Goal: Task Accomplishment & Management: Use online tool/utility

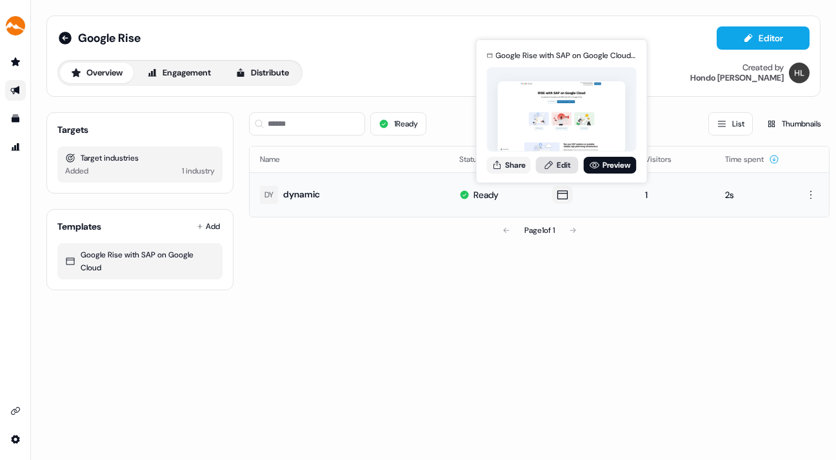
click at [559, 162] on link "Edit" at bounding box center [557, 165] width 43 height 17
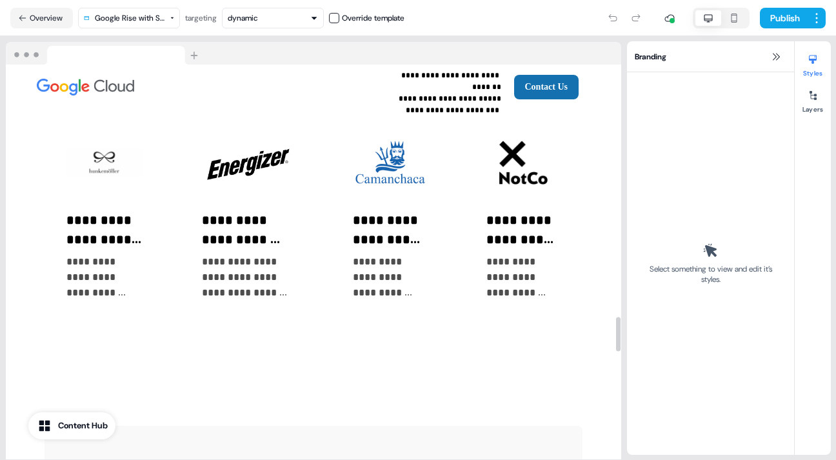
scroll to position [2905, 0]
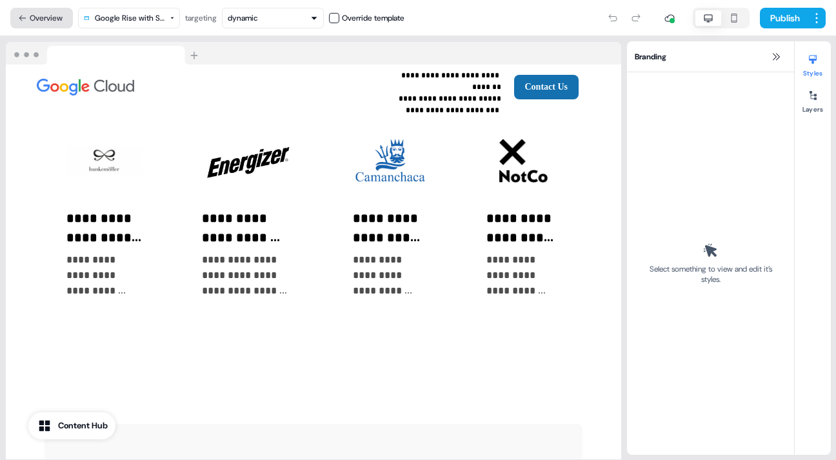
click at [38, 14] on button "Overview" at bounding box center [41, 18] width 63 height 21
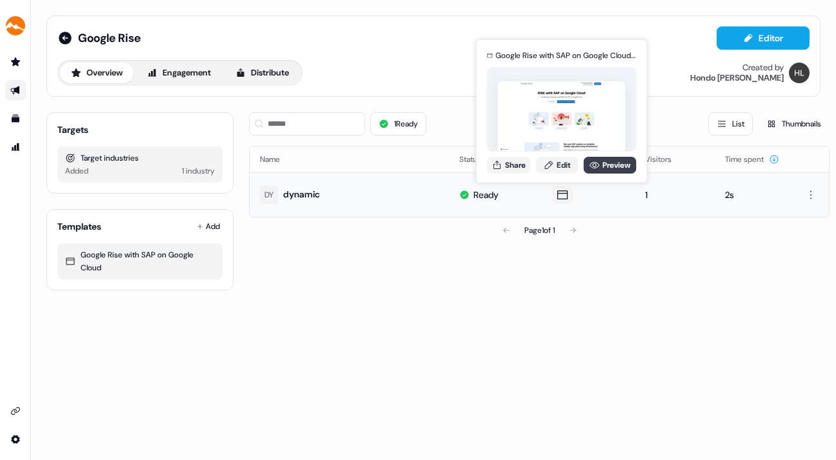
click at [602, 161] on link "Preview" at bounding box center [610, 165] width 53 height 17
click at [559, 157] on link "Edit" at bounding box center [557, 165] width 43 height 17
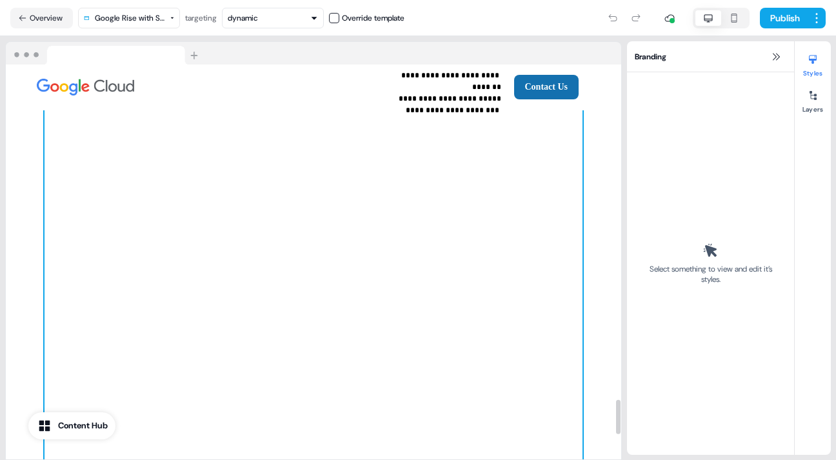
scroll to position [3860, 0]
click at [547, 236] on div at bounding box center [314, 296] width 538 height 516
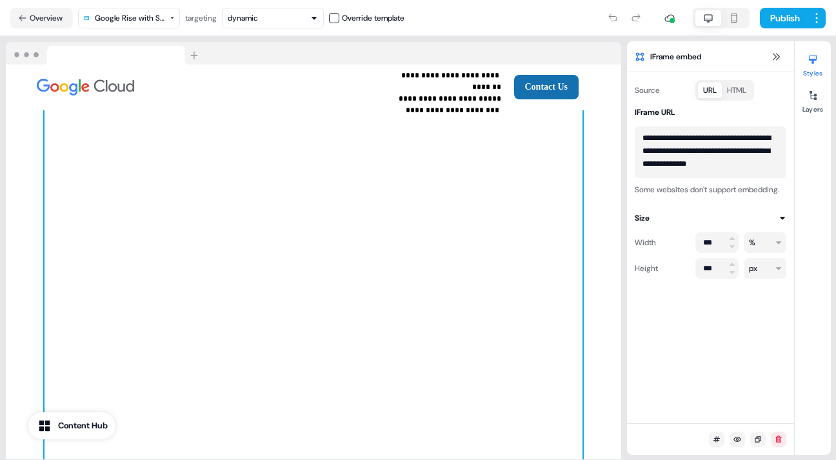
scroll to position [10, 0]
drag, startPoint x: 642, startPoint y: 139, endPoint x: 721, endPoint y: 176, distance: 87.1
click at [721, 176] on textarea "**********" at bounding box center [711, 152] width 152 height 52
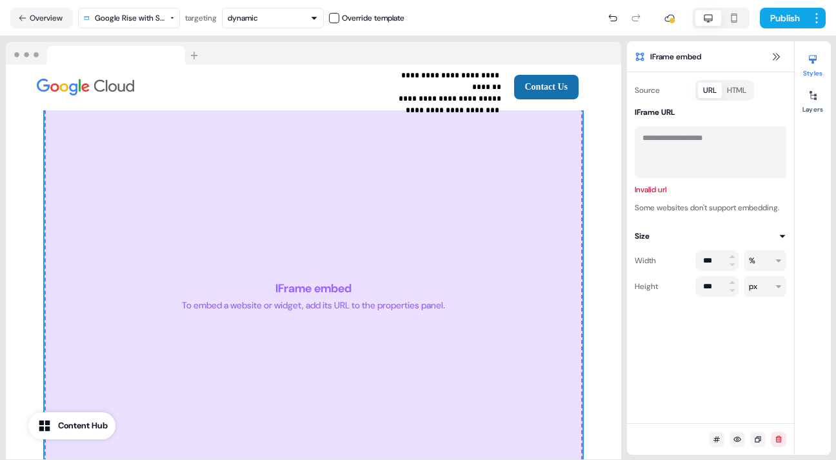
scroll to position [0, 0]
paste textarea "**********"
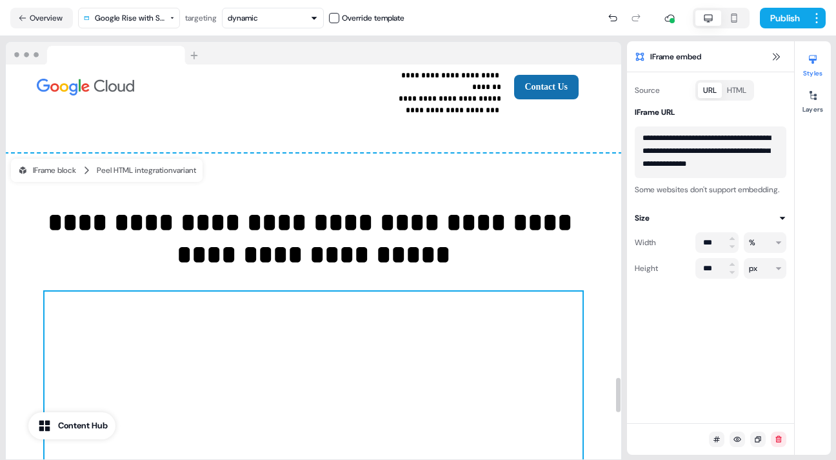
scroll to position [3608, 0]
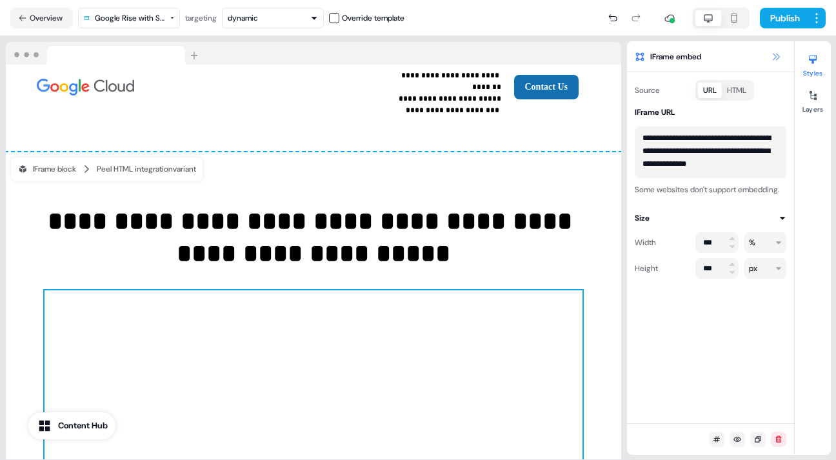
type textarea "**********"
click at [775, 56] on icon at bounding box center [776, 56] width 7 height 7
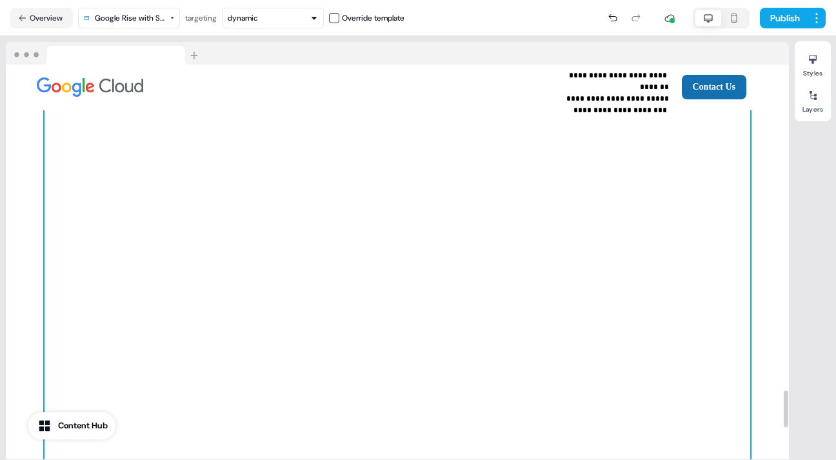
scroll to position [3489, 0]
click at [781, 14] on button "Publish" at bounding box center [784, 18] width 48 height 21
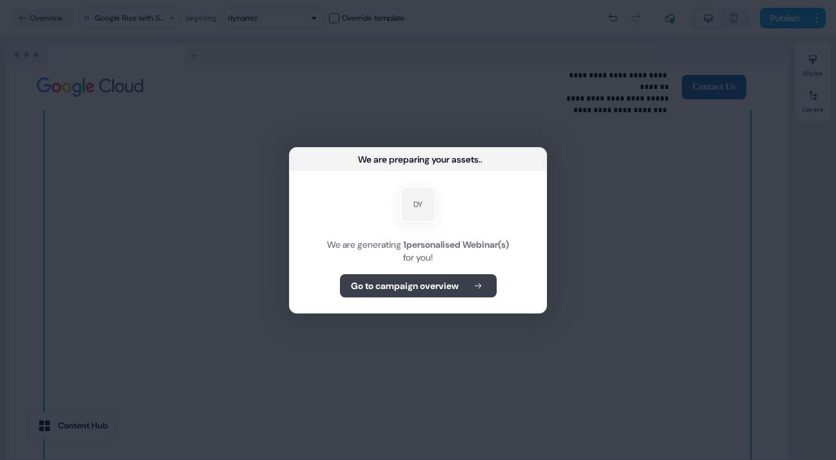
click at [415, 283] on b "Go to campaign overview" at bounding box center [405, 285] width 108 height 13
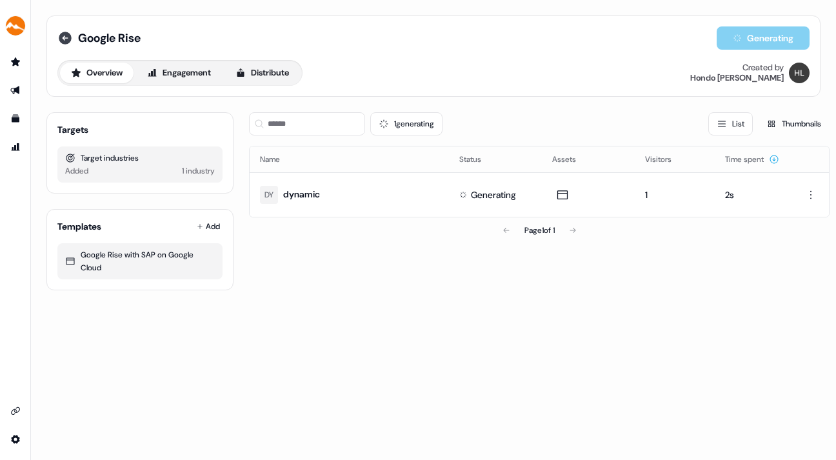
click at [63, 38] on icon at bounding box center [64, 37] width 15 height 15
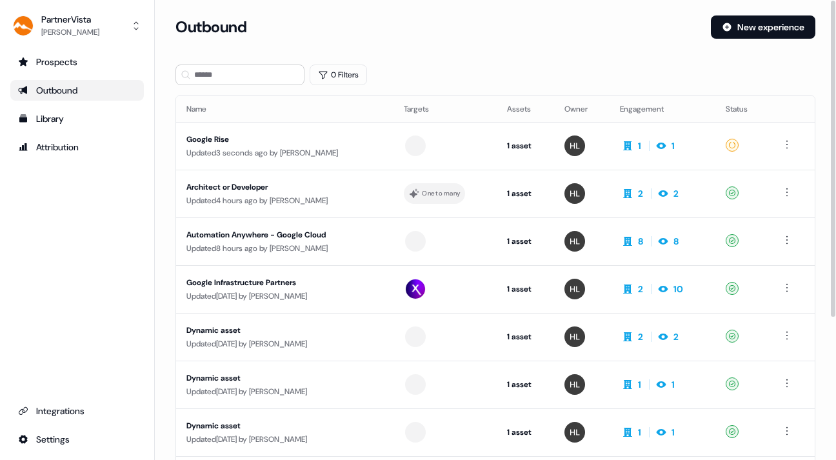
click at [258, 137] on div "Google Rise" at bounding box center [284, 139] width 197 height 13
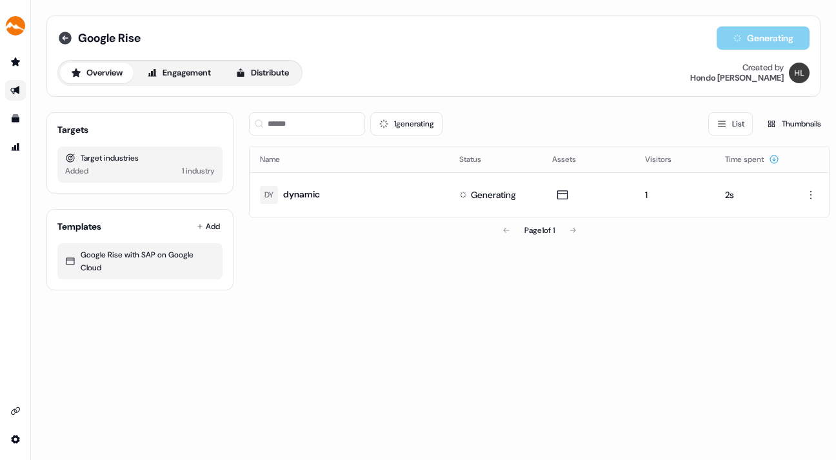
click at [64, 36] on icon at bounding box center [64, 37] width 15 height 15
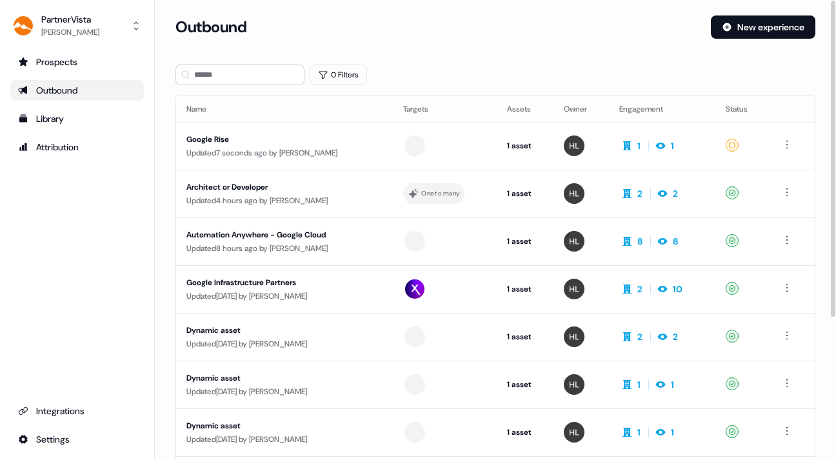
click at [262, 186] on div "Architect or Developer" at bounding box center [284, 187] width 196 height 13
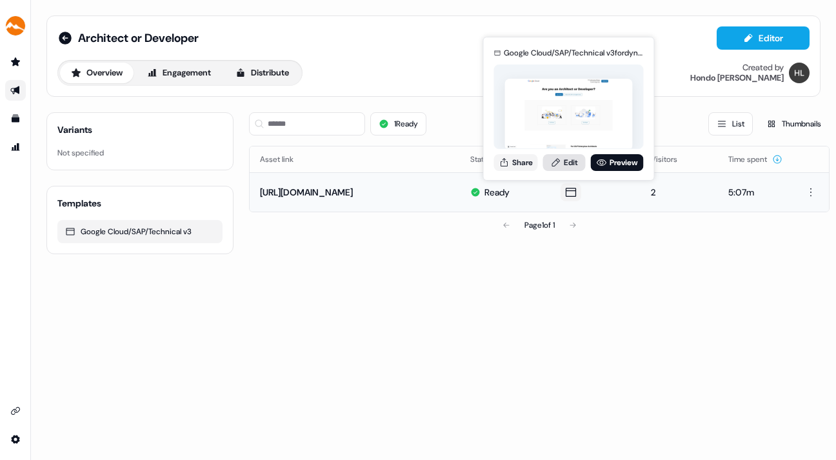
click at [567, 160] on link "Edit" at bounding box center [564, 162] width 43 height 17
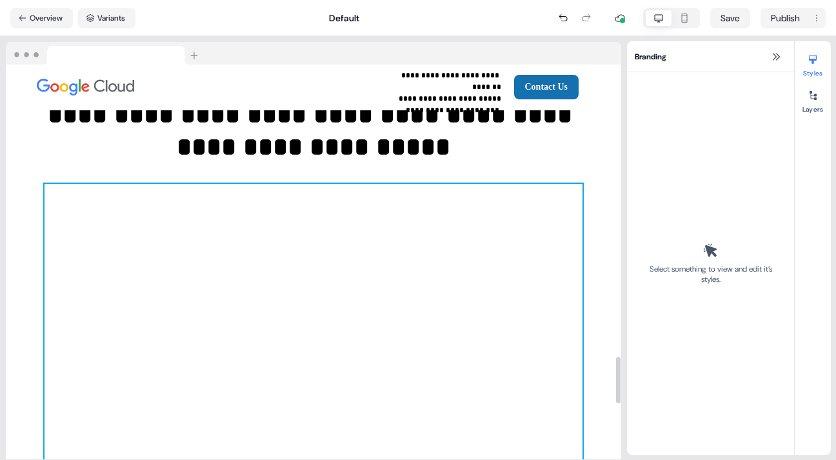
scroll to position [2481, 0]
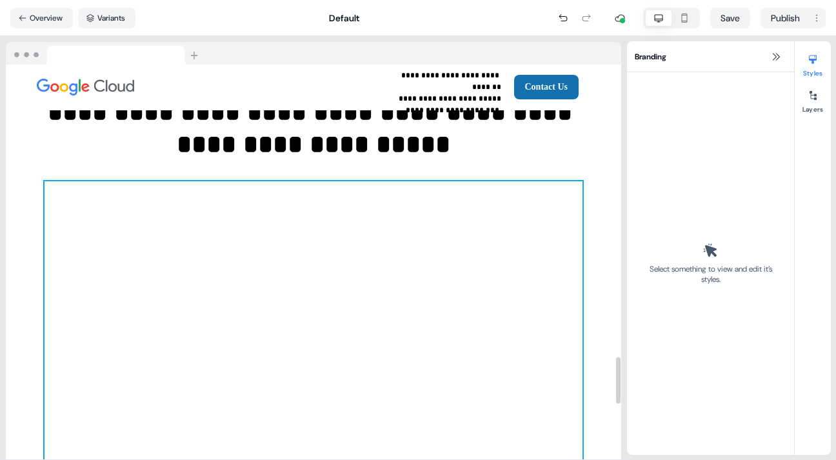
click at [520, 244] on div at bounding box center [314, 439] width 538 height 516
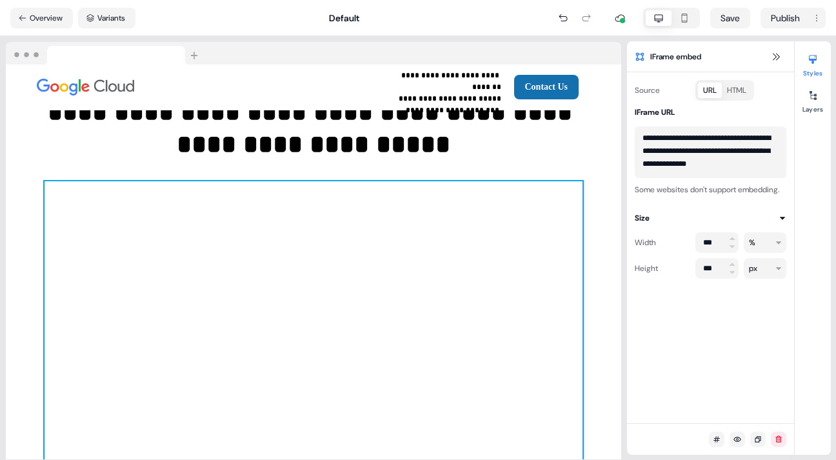
scroll to position [10, 0]
drag, startPoint x: 640, startPoint y: 139, endPoint x: 700, endPoint y: 175, distance: 70.0
click at [700, 175] on textarea "**********" at bounding box center [711, 152] width 152 height 52
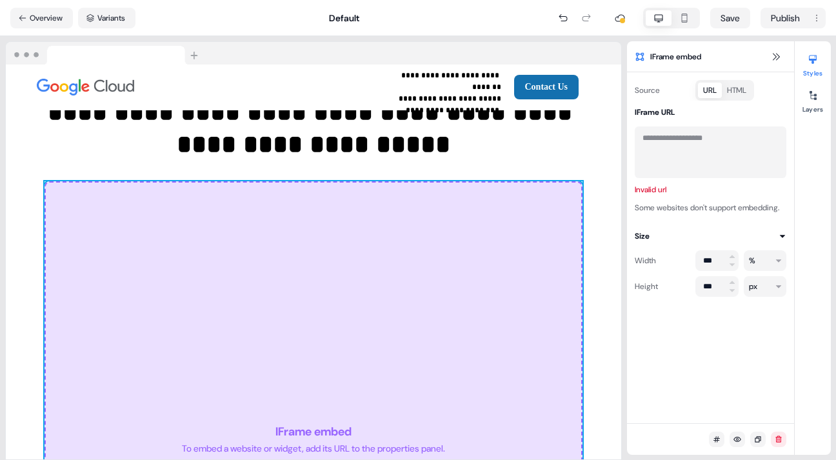
scroll to position [0, 0]
paste textarea "**********"
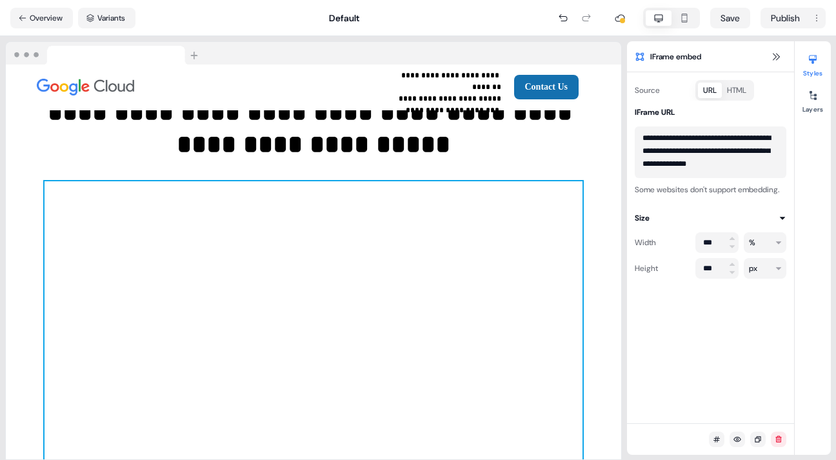
scroll to position [3, 0]
type textarea "**********"
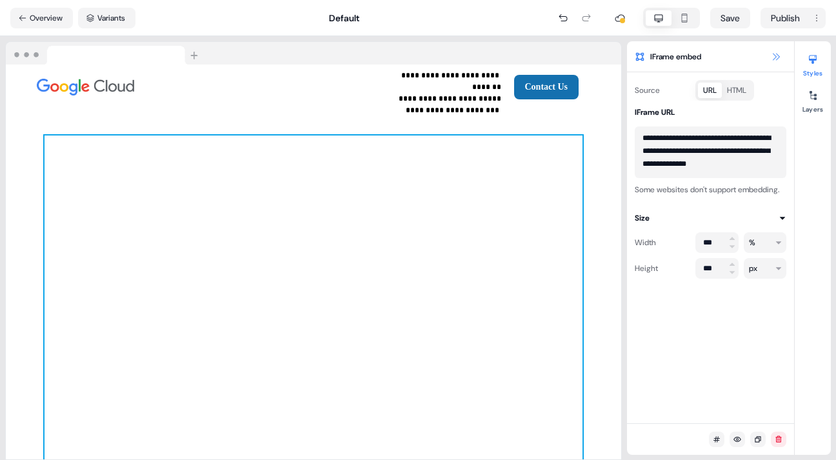
click at [775, 54] on icon at bounding box center [776, 57] width 10 height 10
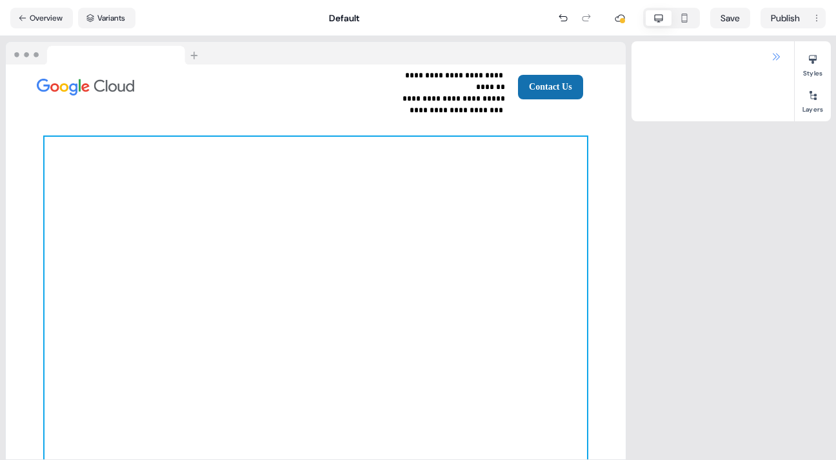
scroll to position [2482, 0]
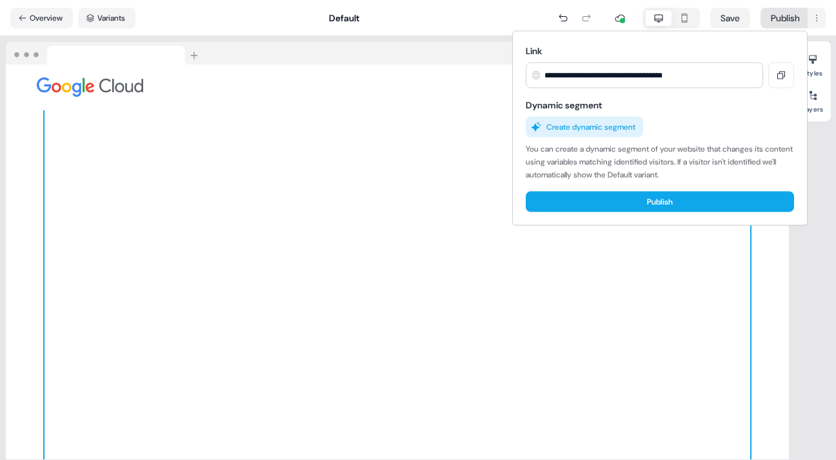
click at [783, 13] on html "**********" at bounding box center [418, 230] width 836 height 460
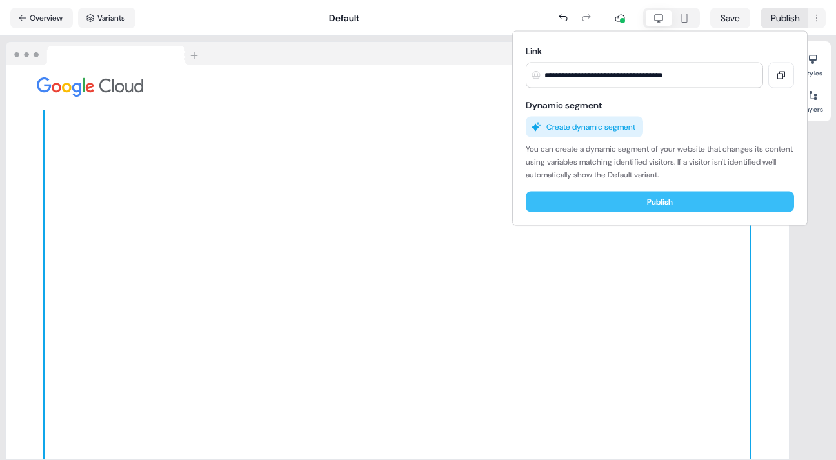
click at [683, 201] on button "Publish" at bounding box center [660, 202] width 268 height 21
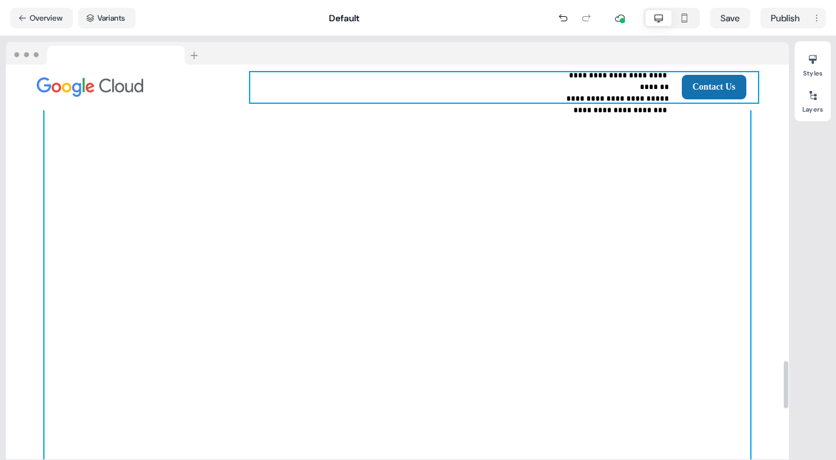
click at [489, 92] on html "**********" at bounding box center [418, 230] width 836 height 460
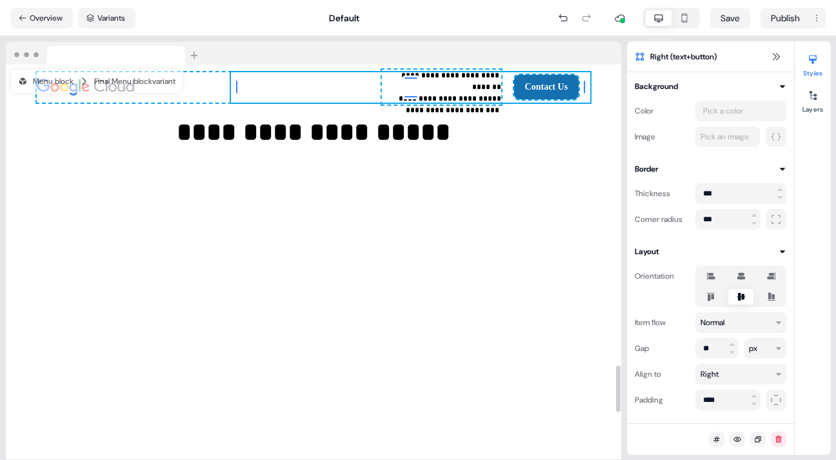
scroll to position [2526, 0]
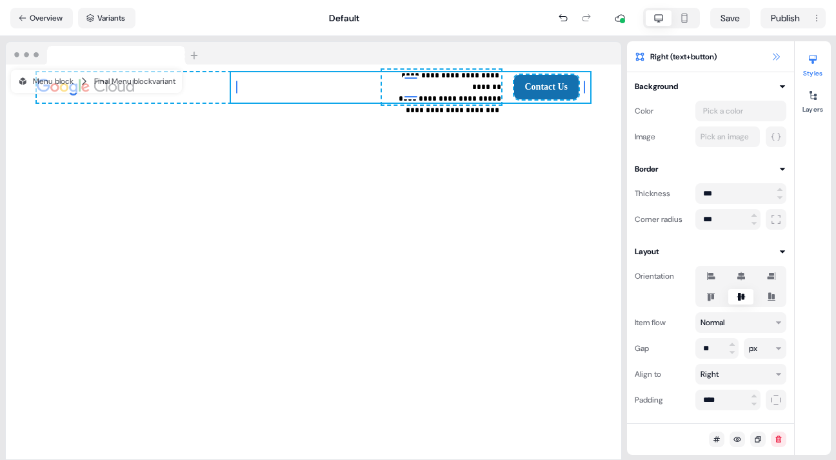
click at [776, 53] on icon at bounding box center [776, 57] width 10 height 10
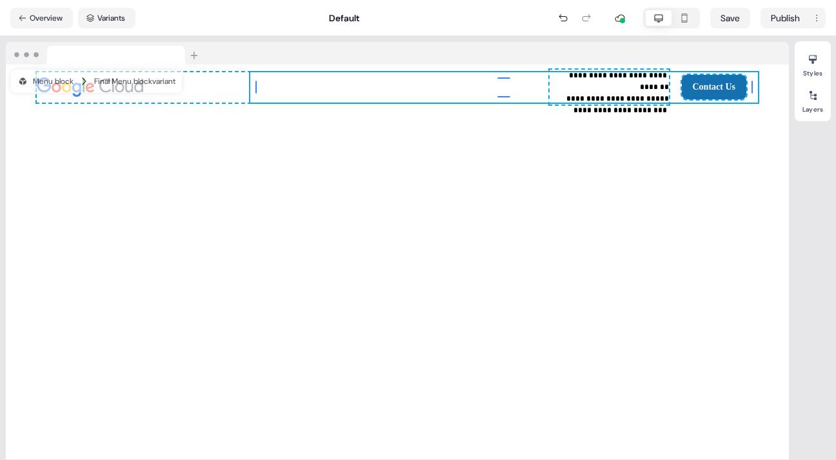
scroll to position [2482, 0]
click at [232, 5] on nav "Overview Variants Default Save Publish" at bounding box center [418, 18] width 836 height 36
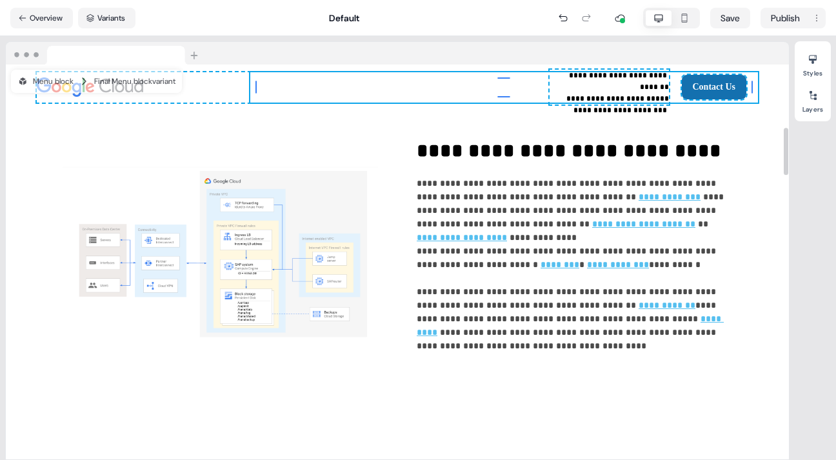
scroll to position [0, 0]
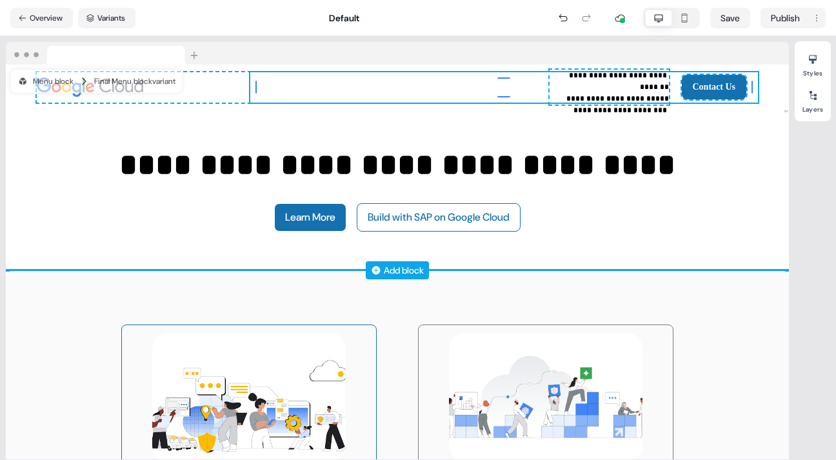
click at [81, 212] on div "**********" at bounding box center [397, 190] width 783 height 160
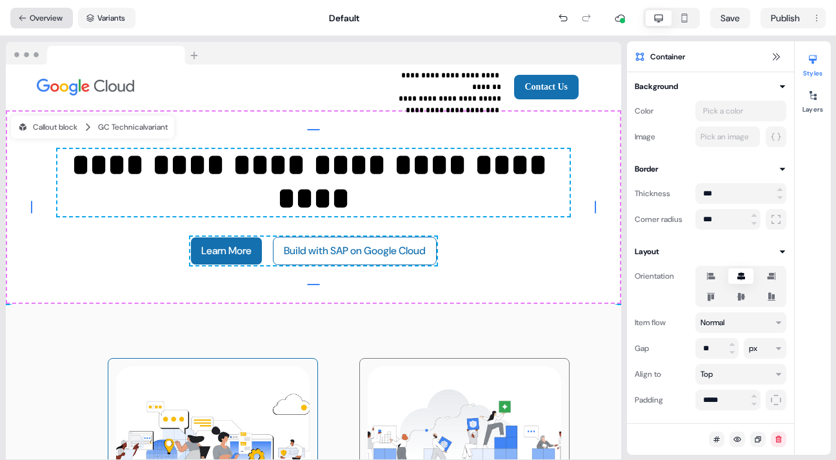
click at [50, 12] on button "Overview" at bounding box center [41, 18] width 63 height 21
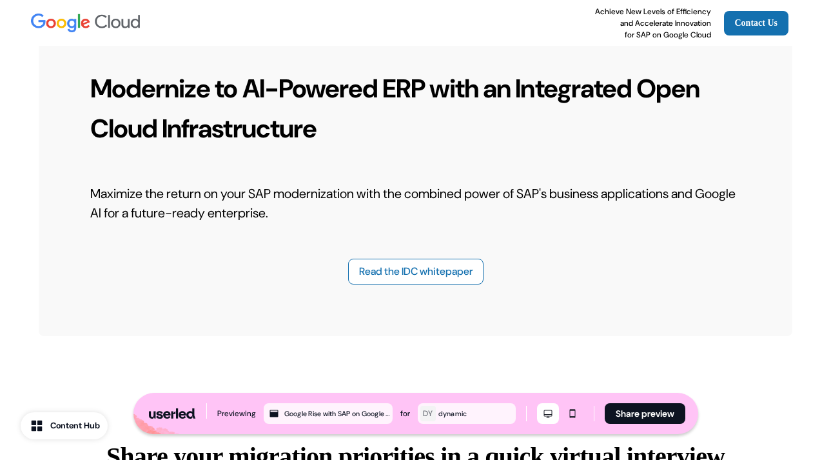
scroll to position [2850, 0]
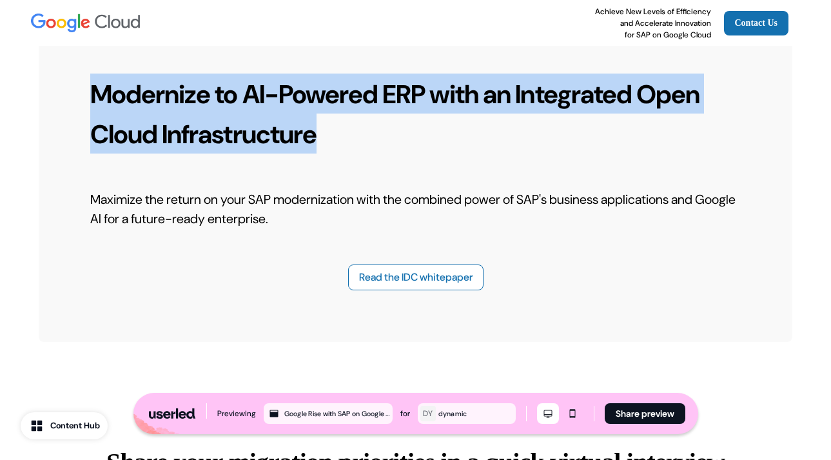
drag, startPoint x: 90, startPoint y: 146, endPoint x: 312, endPoint y: 191, distance: 226.4
click at [312, 154] on p "Modernize to AI-Powered ERP with an Integrated Open Cloud Infrastructure" at bounding box center [415, 114] width 651 height 80
copy strong "Modernize to AI-Powered ERP with an Integrated Open Cloud Infrastructure"
